Goal: Download file/media

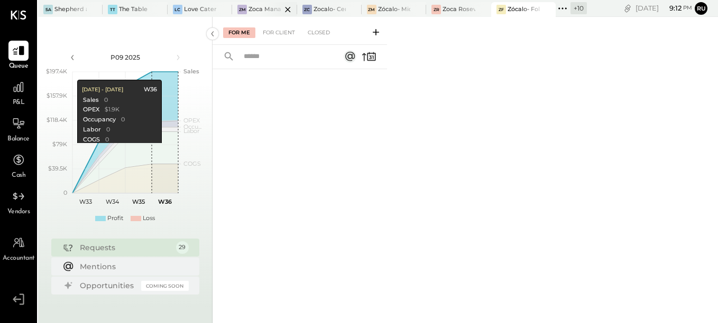
click at [266, 10] on div at bounding box center [278, 9] width 37 height 14
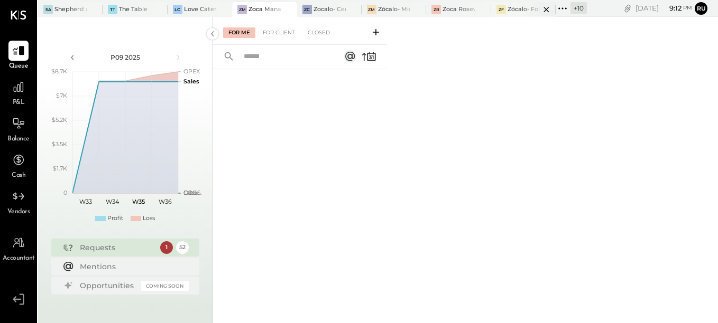
click at [532, 6] on div at bounding box center [536, 9] width 37 height 14
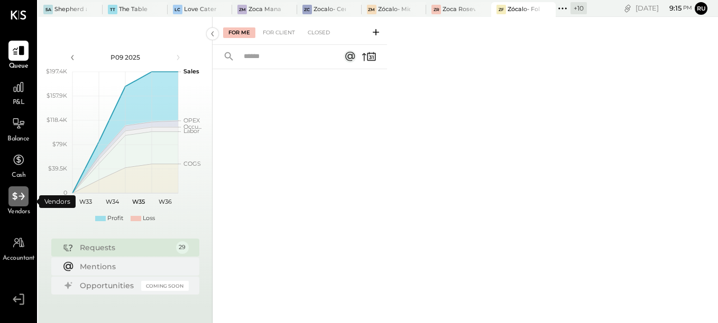
click at [20, 196] on icon at bounding box center [19, 197] width 14 height 14
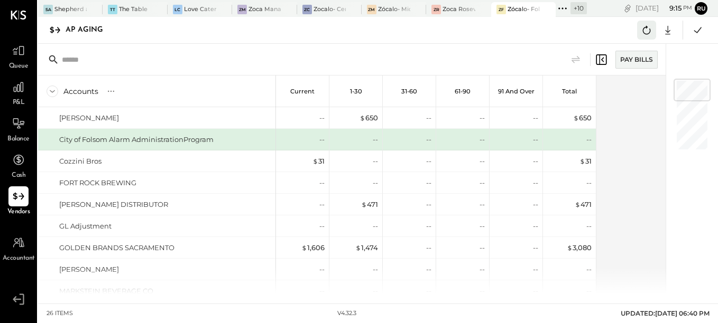
click at [638, 24] on button at bounding box center [646, 30] width 19 height 19
click at [668, 31] on icon at bounding box center [668, 30] width 14 height 14
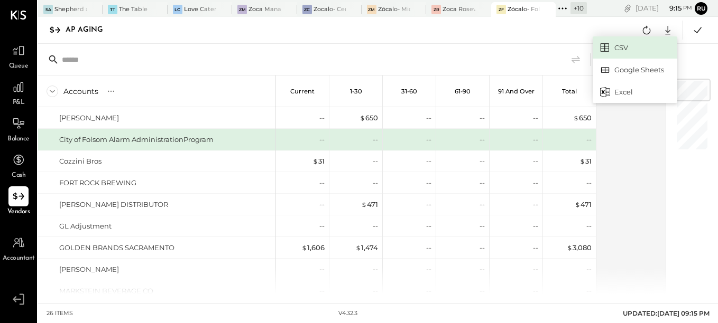
click at [624, 51] on link "CSV" at bounding box center [634, 47] width 85 height 22
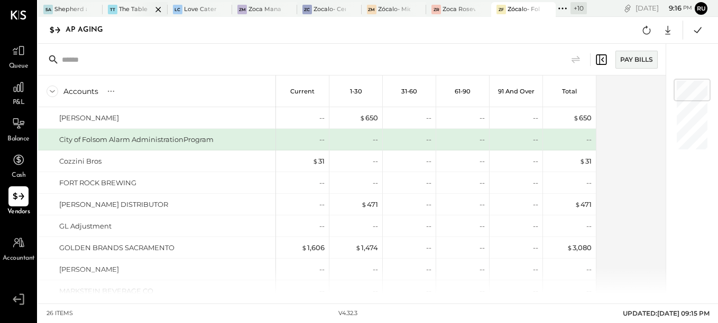
click at [160, 31] on div "AP Aging CSV Google Sheets Excel" at bounding box center [378, 30] width 680 height 27
click at [326, 7] on div at bounding box center [342, 9] width 37 height 14
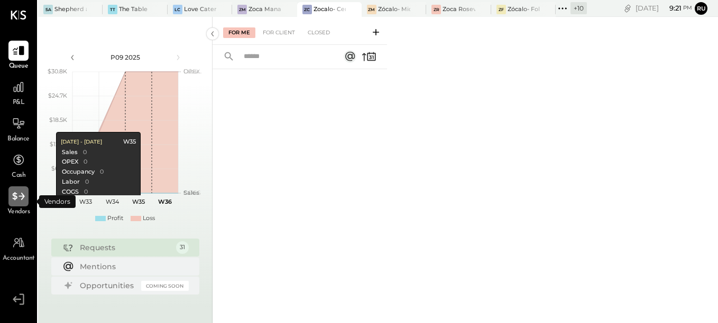
click at [12, 199] on icon at bounding box center [19, 197] width 14 height 14
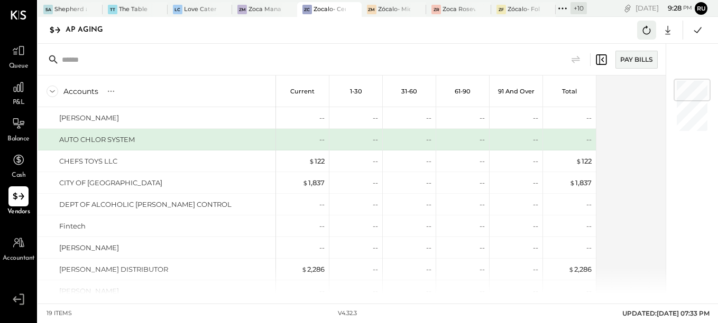
click at [650, 31] on icon at bounding box center [647, 30] width 8 height 8
click at [642, 30] on icon at bounding box center [646, 30] width 14 height 14
click at [669, 33] on icon at bounding box center [668, 30] width 14 height 14
click at [618, 50] on link "CSV" at bounding box center [634, 47] width 85 height 22
click at [257, 7] on div "Zoca Management Services Inc" at bounding box center [264, 9] width 32 height 8
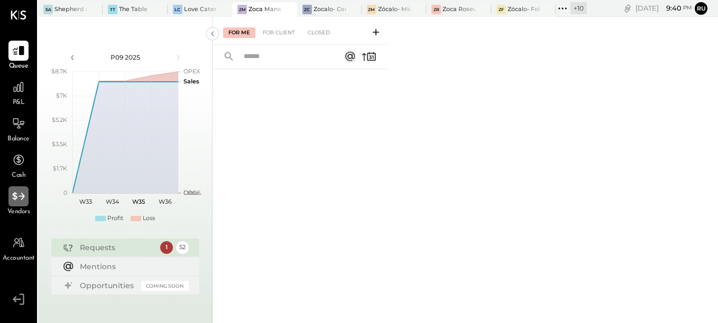
click at [16, 201] on icon at bounding box center [19, 197] width 14 height 14
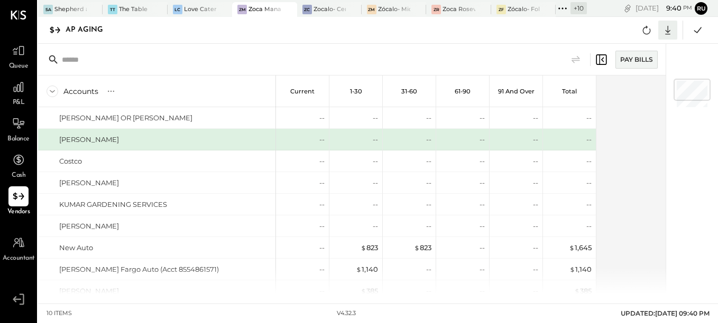
click at [667, 29] on icon at bounding box center [667, 30] width 5 height 9
drag, startPoint x: 612, startPoint y: 50, endPoint x: 587, endPoint y: 59, distance: 27.1
click at [611, 51] on link "CSV" at bounding box center [634, 47] width 85 height 22
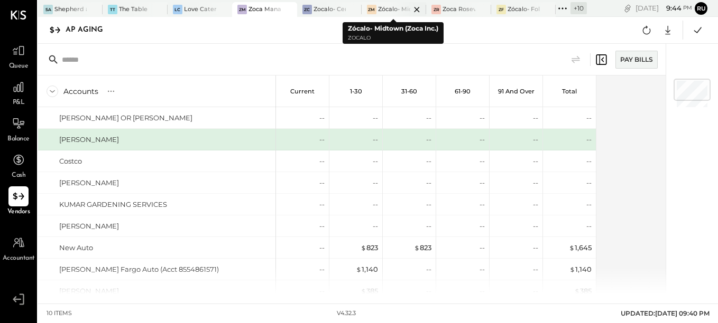
click at [396, 12] on div at bounding box center [407, 9] width 37 height 14
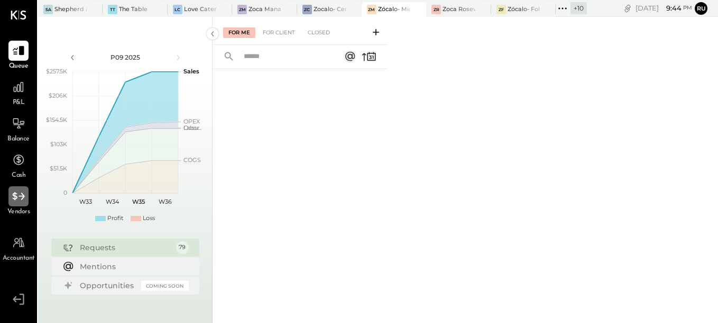
click at [22, 196] on icon at bounding box center [19, 197] width 14 height 14
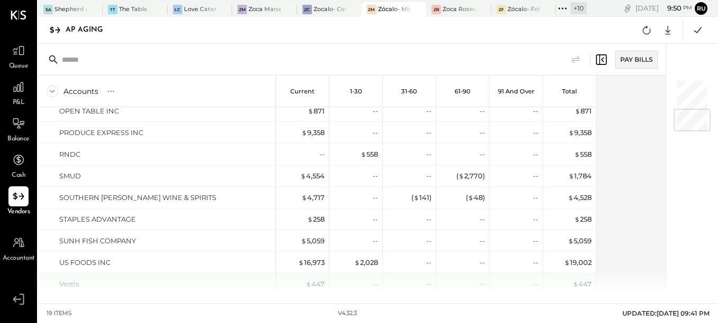
scroll to position [250, 0]
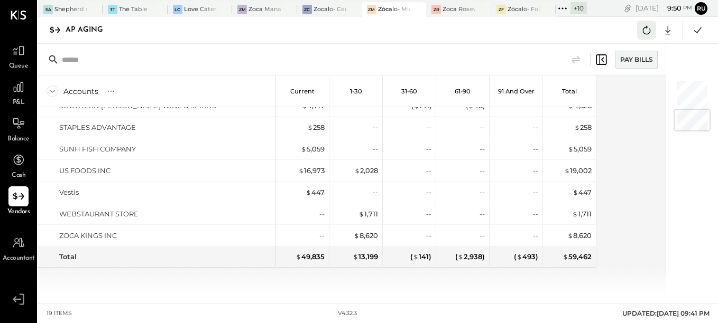
click at [649, 31] on icon at bounding box center [647, 30] width 8 height 8
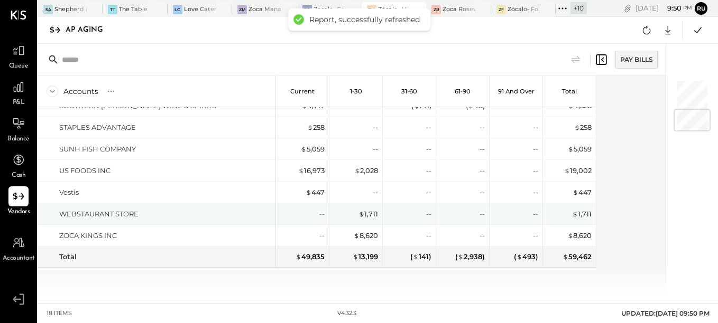
scroll to position [39, 0]
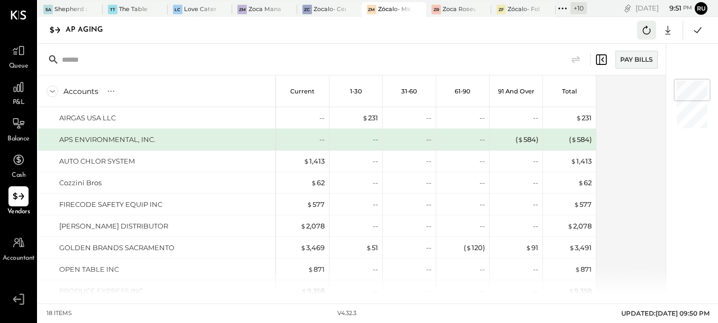
click at [638, 33] on button at bounding box center [646, 30] width 19 height 19
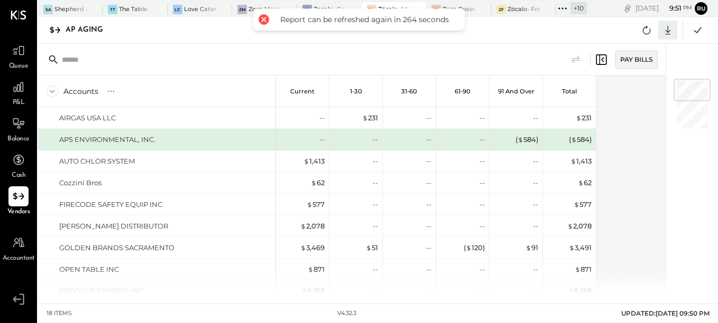
click at [671, 30] on icon at bounding box center [668, 30] width 14 height 14
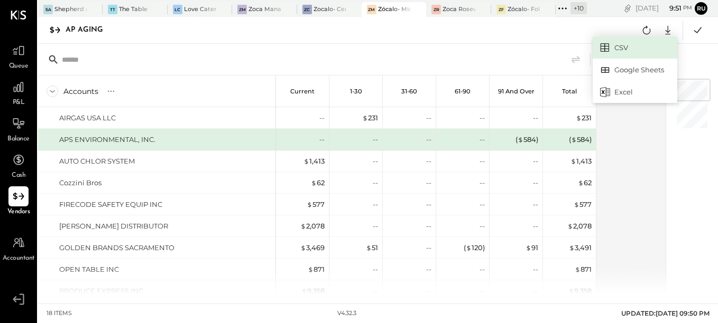
click at [628, 47] on link "CSV" at bounding box center [634, 47] width 85 height 22
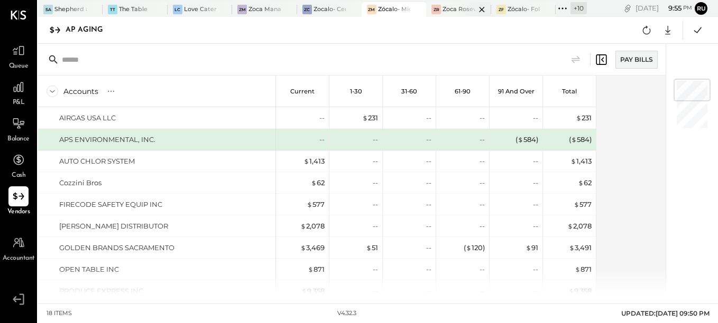
click at [462, 7] on div at bounding box center [472, 9] width 37 height 14
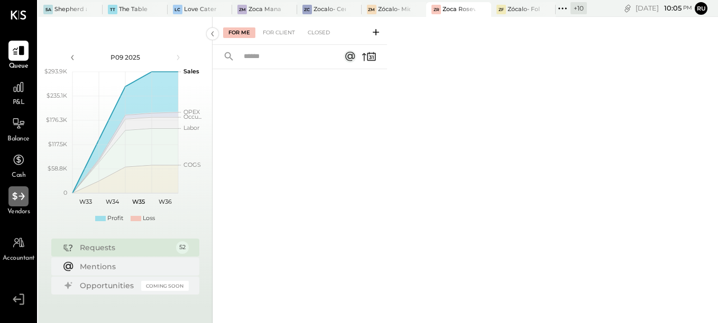
click at [17, 198] on icon at bounding box center [19, 197] width 14 height 14
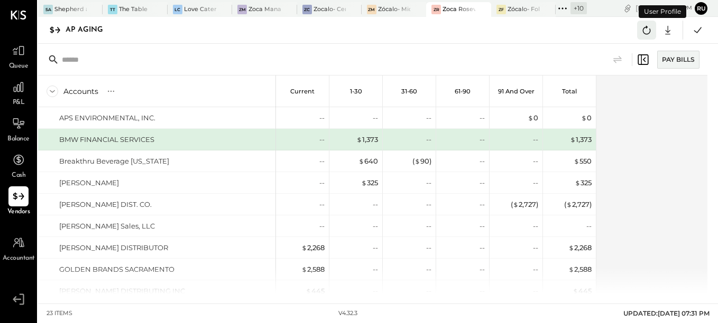
click at [644, 27] on icon at bounding box center [646, 30] width 14 height 14
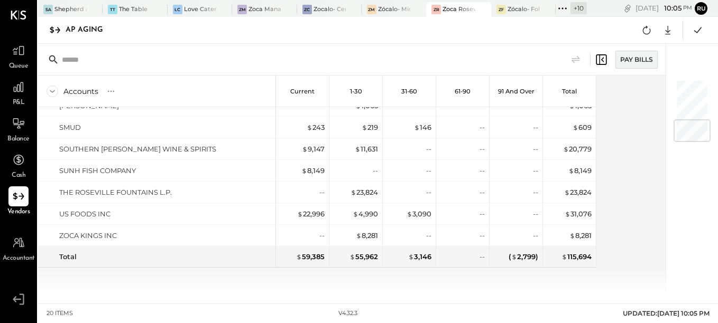
scroll to position [73, 0]
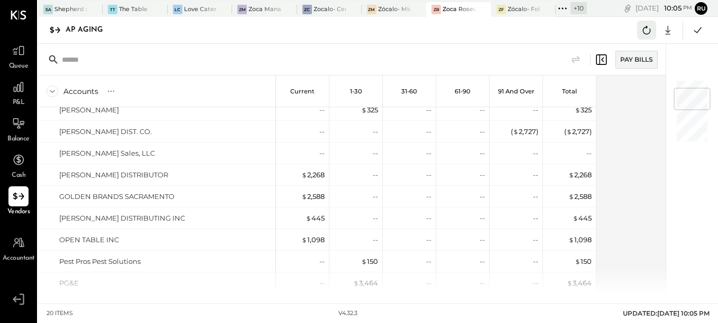
click at [651, 34] on icon at bounding box center [646, 30] width 14 height 14
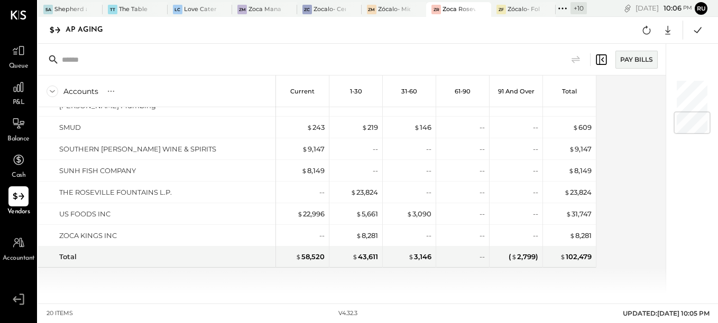
scroll to position [61, 0]
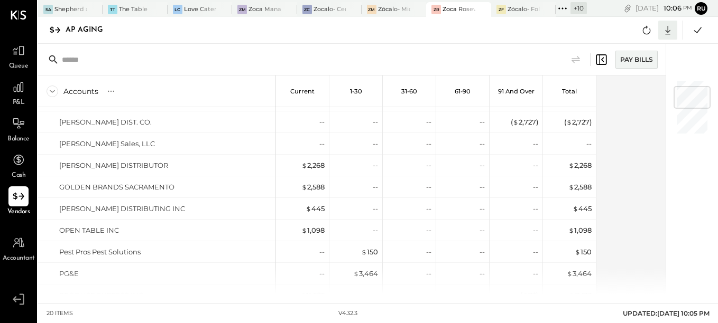
click at [674, 26] on div at bounding box center [667, 30] width 19 height 19
click at [617, 49] on link "CSV" at bounding box center [634, 47] width 85 height 22
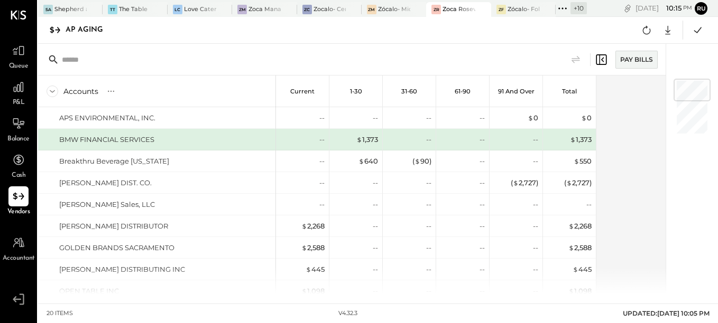
click at [578, 8] on div "+ 10" at bounding box center [578, 8] width 16 height 12
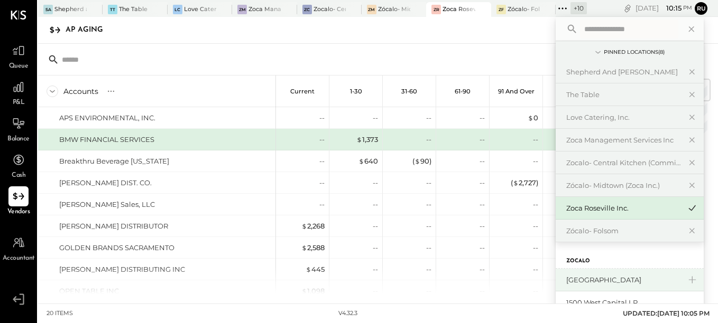
click at [607, 276] on div "[GEOGRAPHIC_DATA]" at bounding box center [623, 280] width 114 height 10
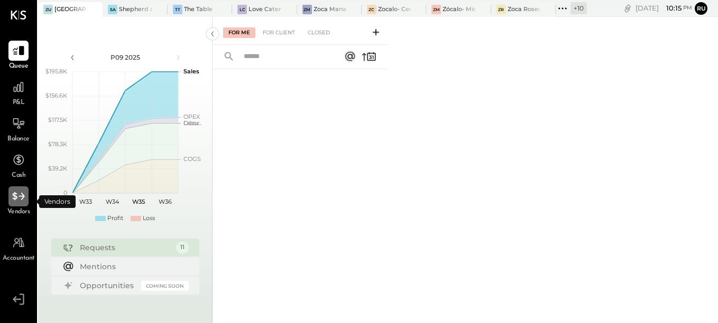
click at [17, 195] on icon at bounding box center [19, 197] width 14 height 14
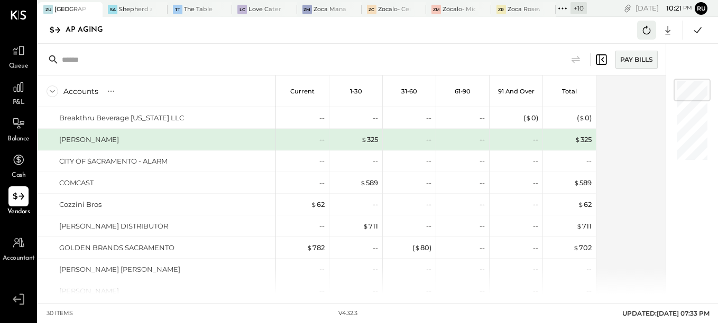
click at [647, 30] on icon at bounding box center [646, 30] width 14 height 14
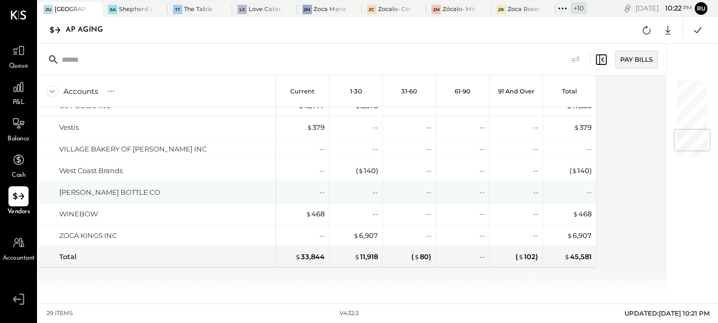
scroll to position [414, 0]
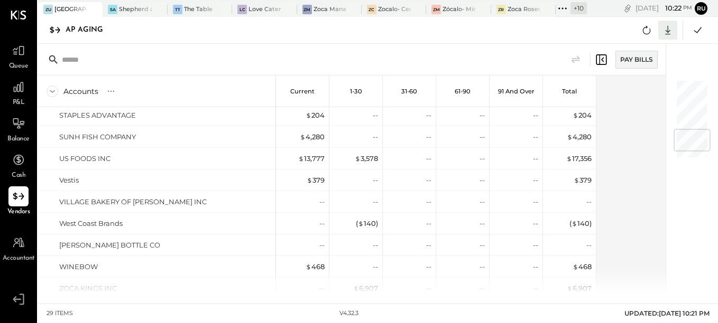
click at [671, 32] on icon at bounding box center [668, 30] width 14 height 14
click at [621, 50] on link "CSV" at bounding box center [634, 47] width 85 height 22
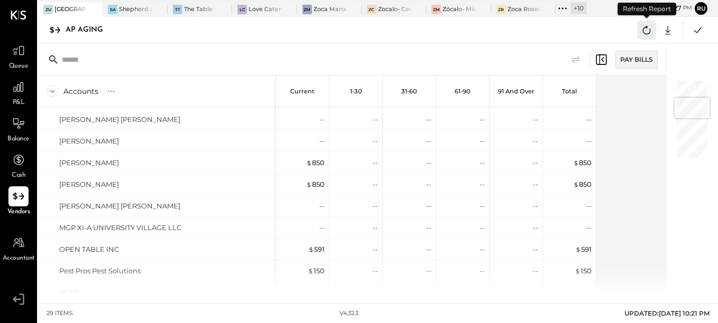
click at [647, 27] on icon at bounding box center [647, 30] width 8 height 8
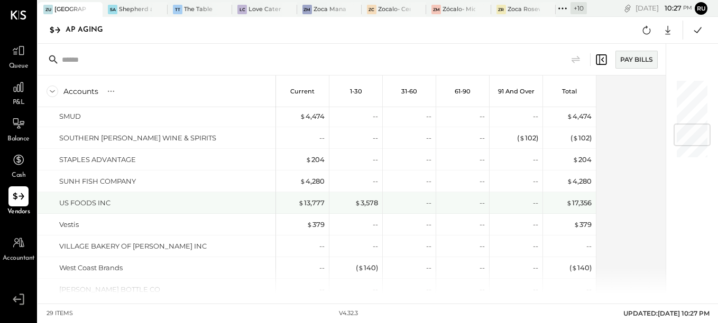
scroll to position [467, 0]
